Goal: Find specific page/section: Find specific page/section

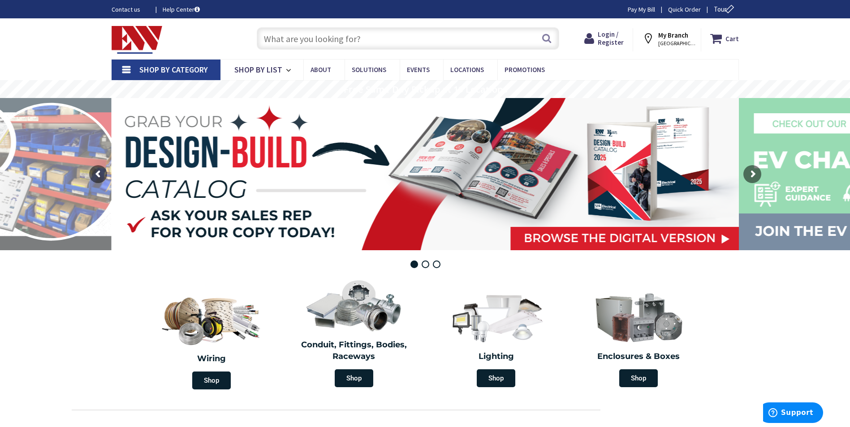
click at [365, 37] on input "text" at bounding box center [408, 38] width 302 height 22
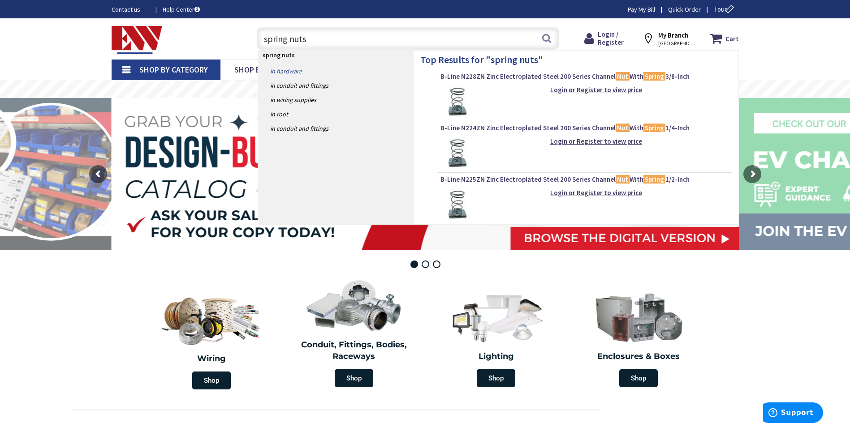
type input "spring nuts"
click at [292, 70] on link "in Hardware" at bounding box center [335, 71] width 155 height 14
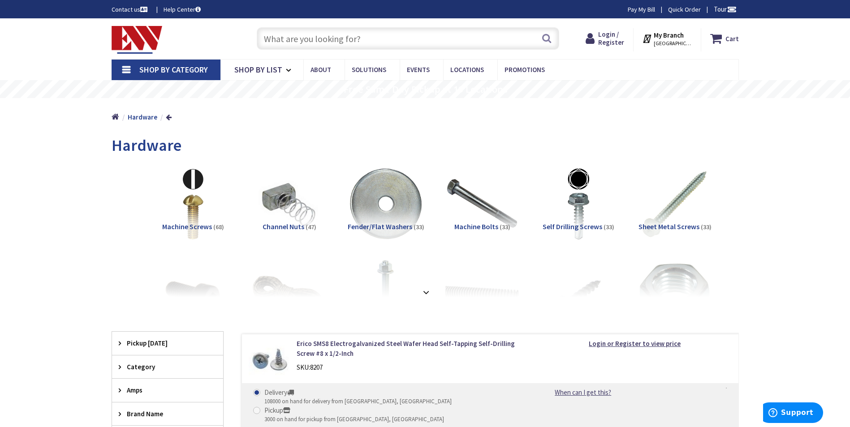
click at [277, 226] on span "Channel Nuts" at bounding box center [284, 226] width 42 height 9
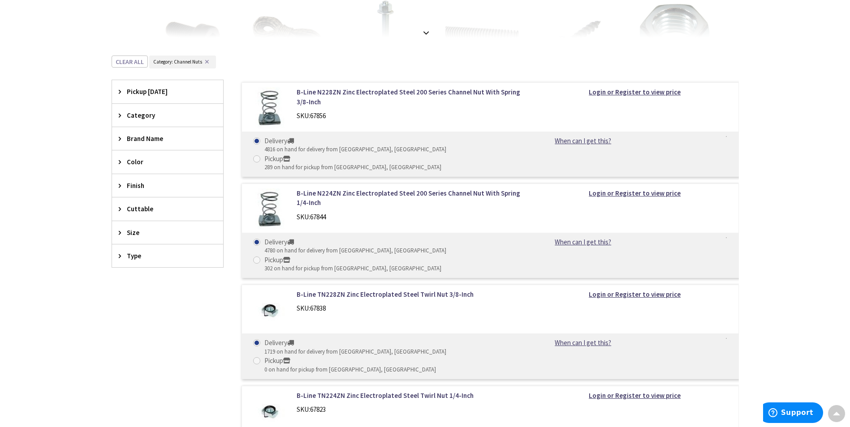
scroll to position [181, 0]
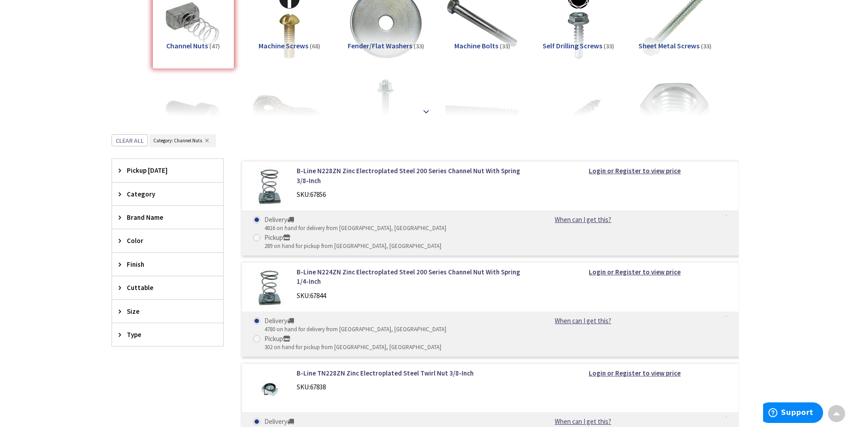
click at [424, 110] on strong at bounding box center [426, 112] width 11 height 10
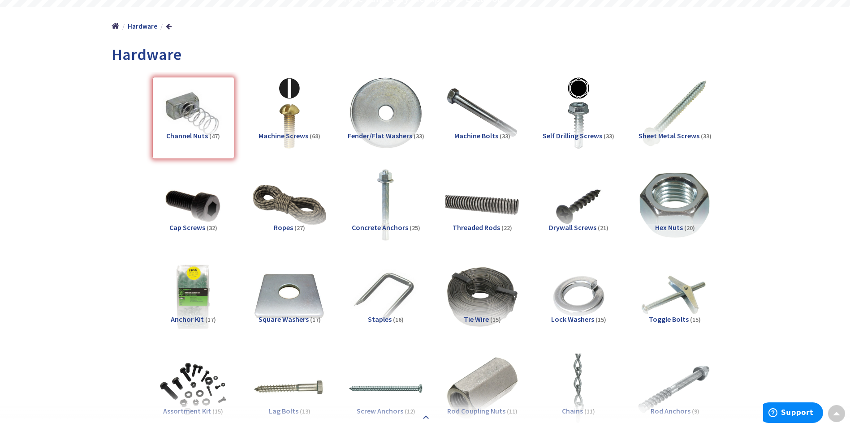
scroll to position [47, 0]
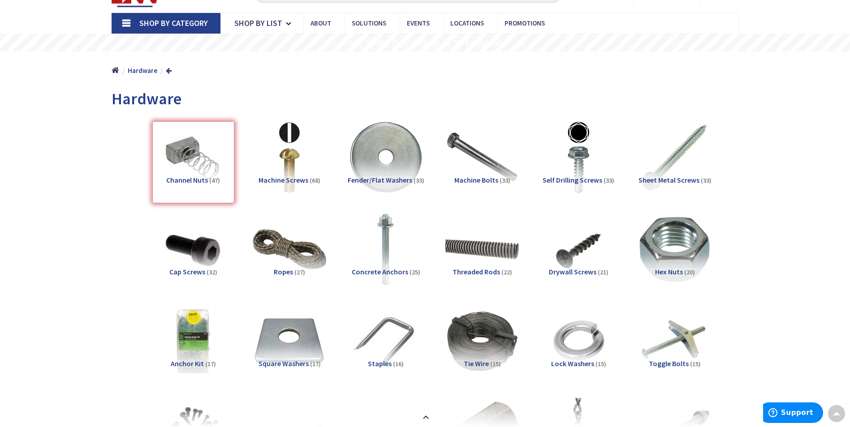
click at [476, 180] on span "Machine Bolts" at bounding box center [476, 180] width 44 height 9
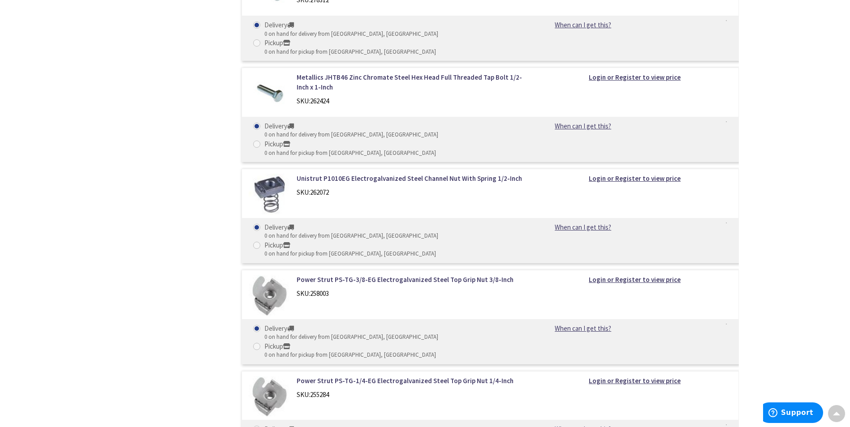
scroll to position [3921, 0]
